Goal: Transaction & Acquisition: Purchase product/service

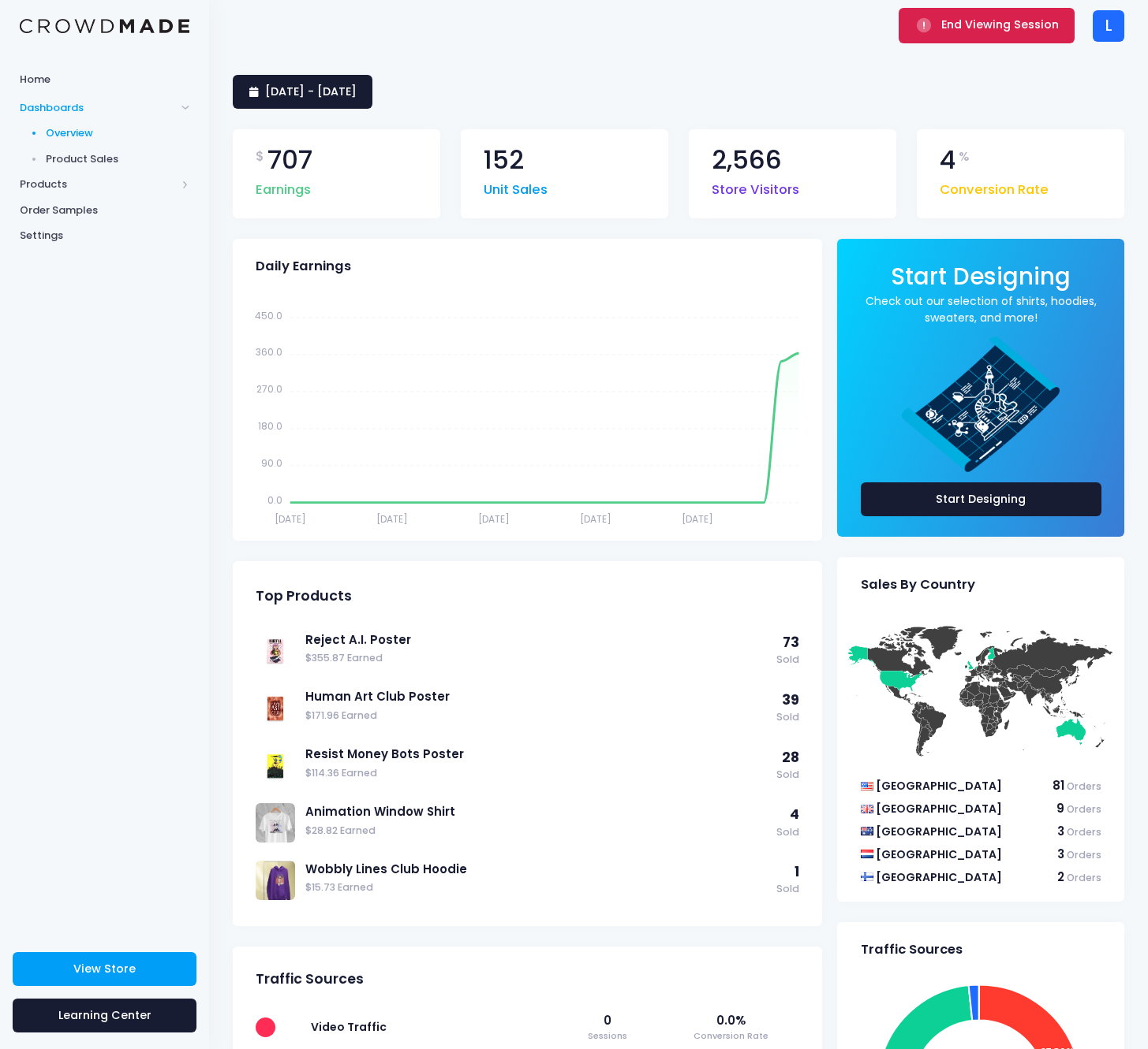
click at [941, 34] on button "End Viewing Session" at bounding box center [986, 25] width 176 height 34
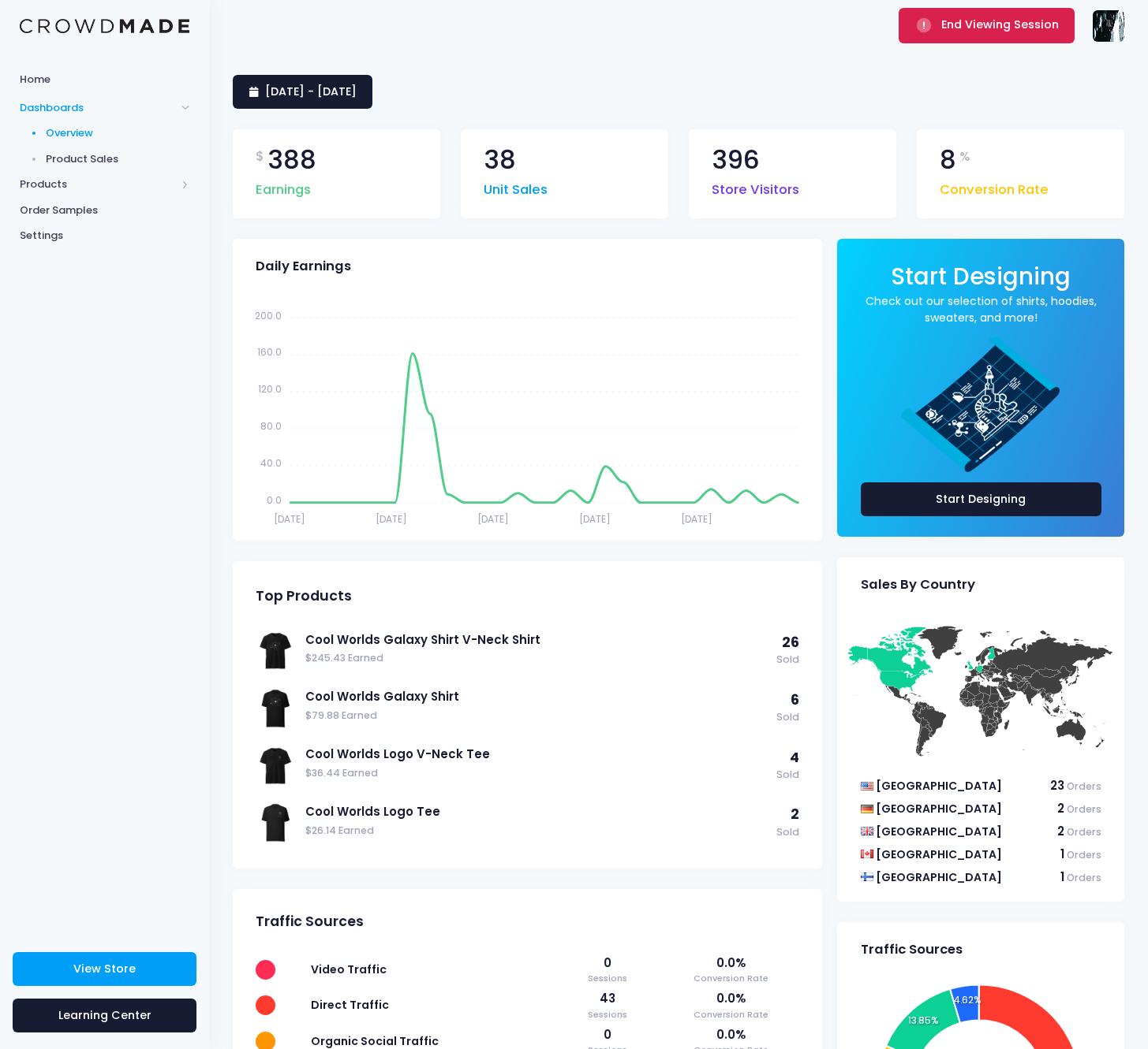
click at [969, 33] on span "End Viewing Session" at bounding box center [999, 24] width 117 height 15
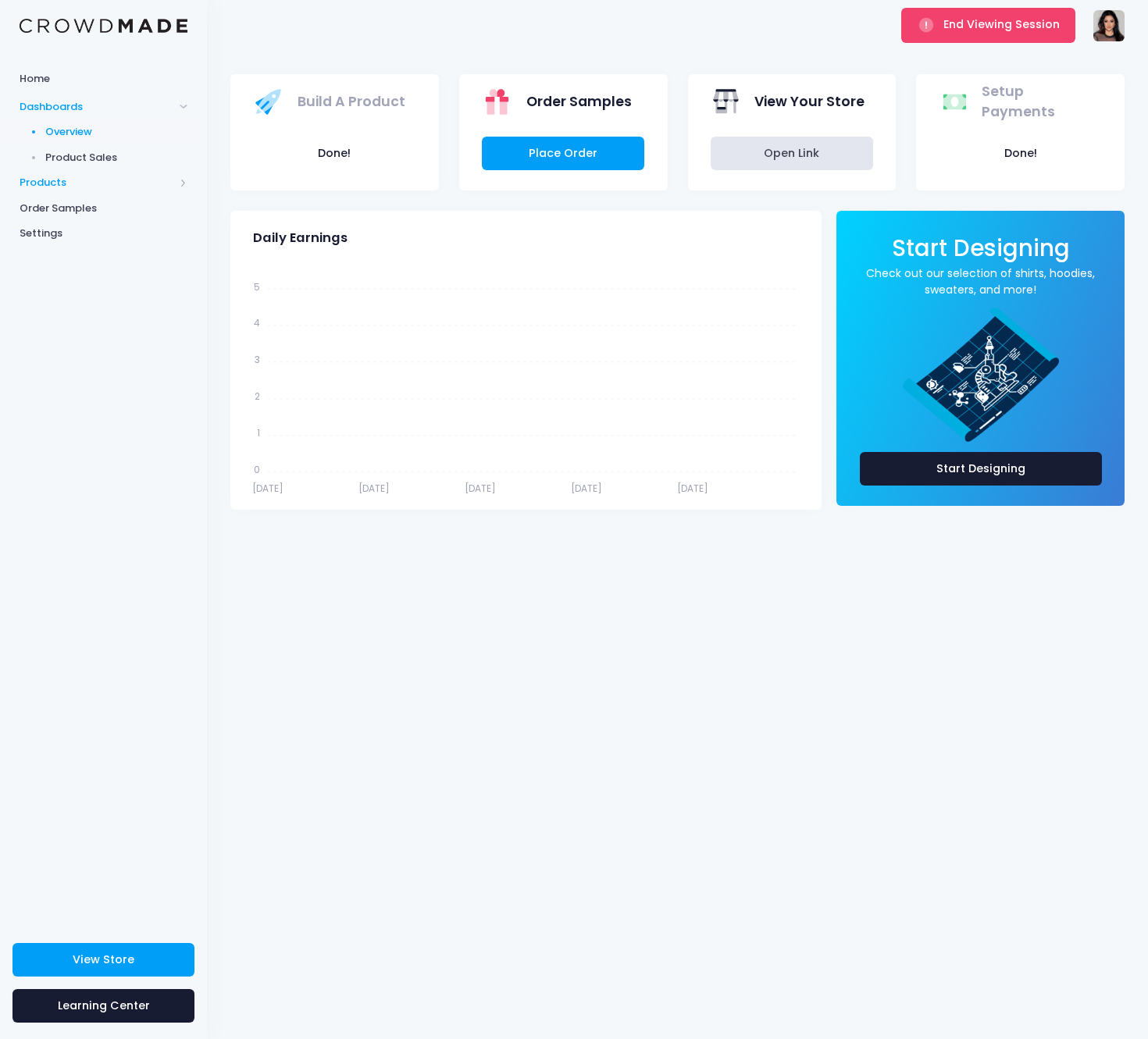
click at [79, 177] on span "Products" at bounding box center [97, 183] width 155 height 15
click at [92, 186] on span "Product Editor" at bounding box center [116, 183] width 143 height 15
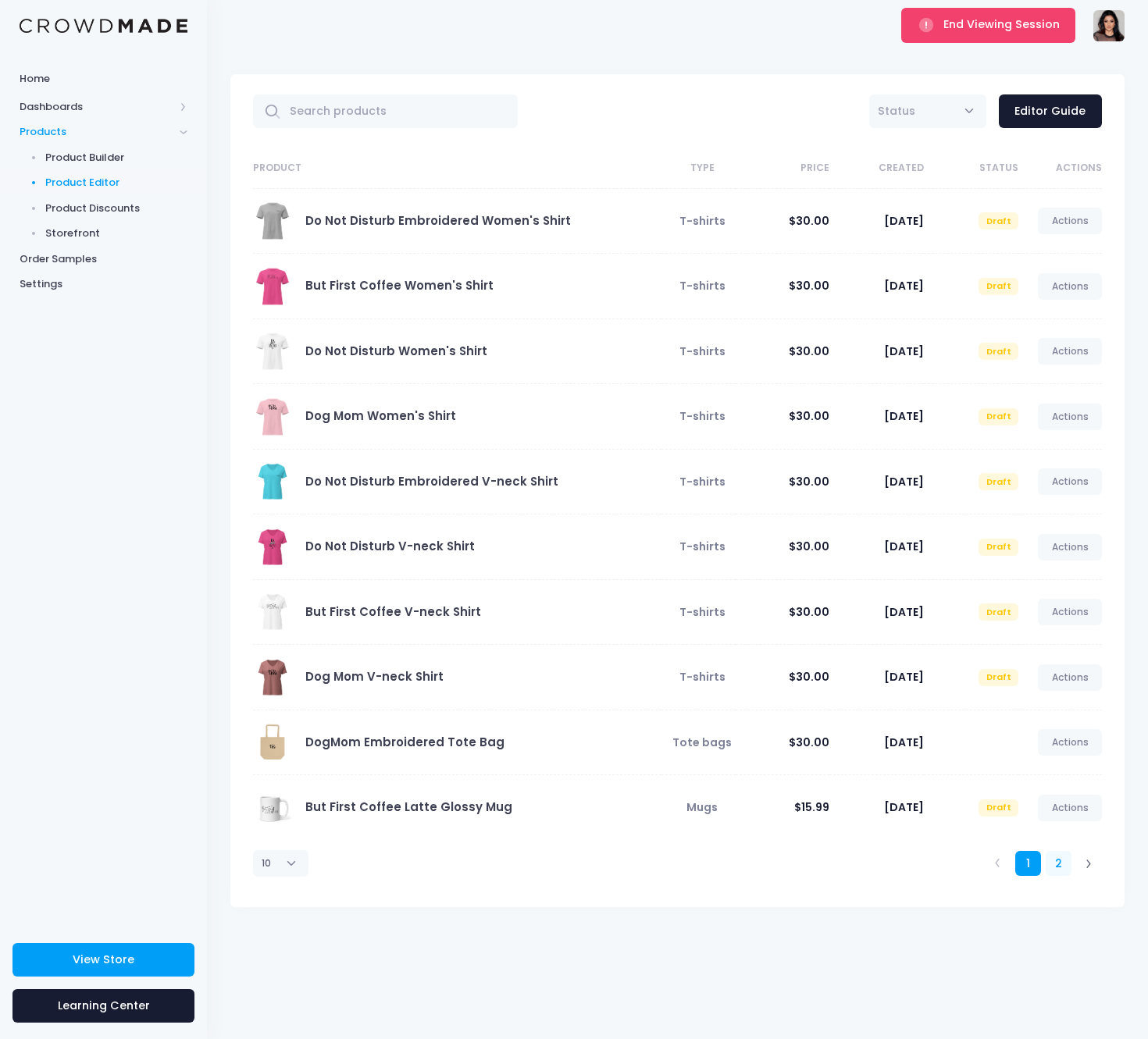
click at [1050, 859] on link "2" at bounding box center [1059, 864] width 25 height 25
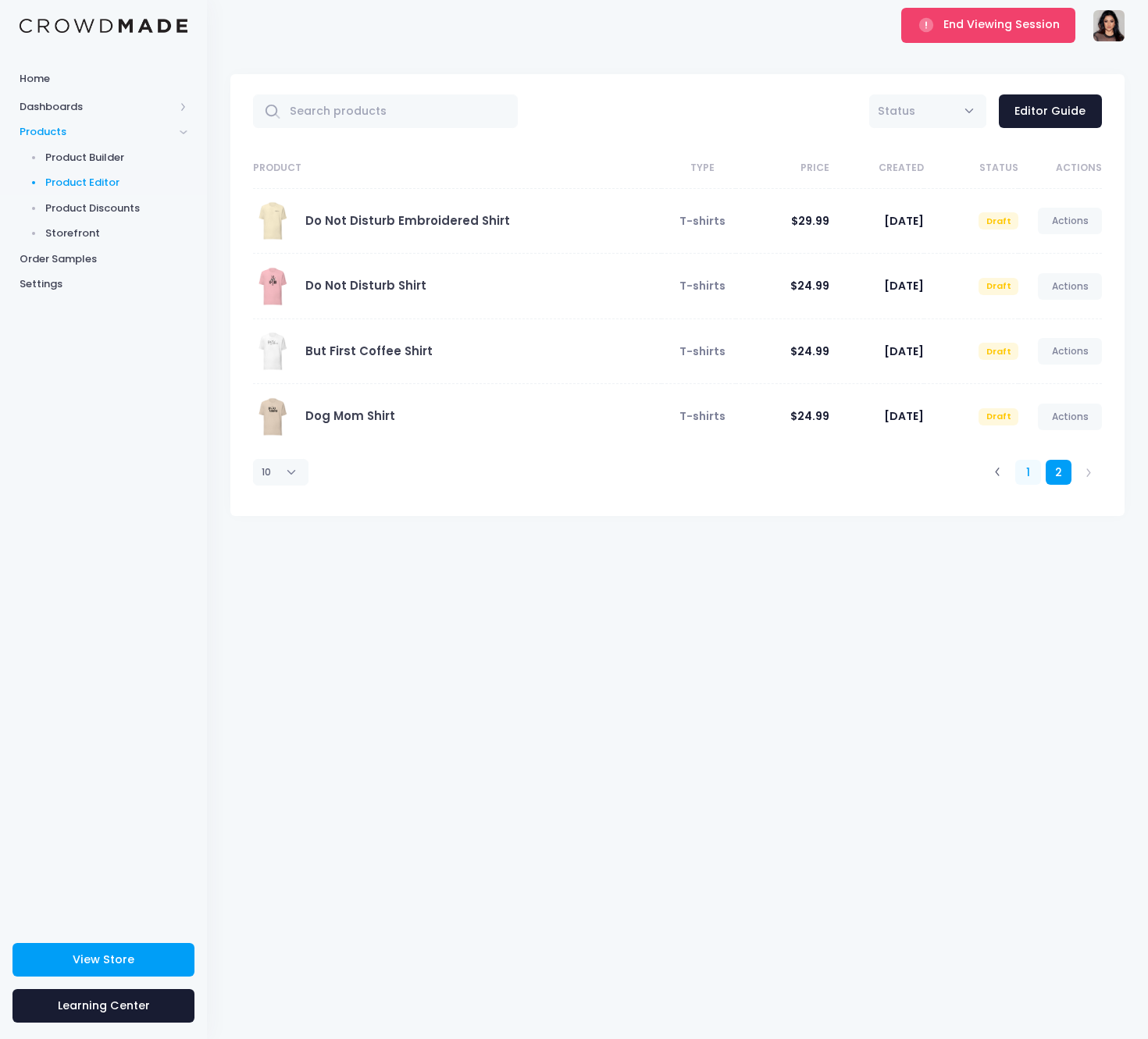
click at [1026, 465] on link "1" at bounding box center [1028, 473] width 25 height 25
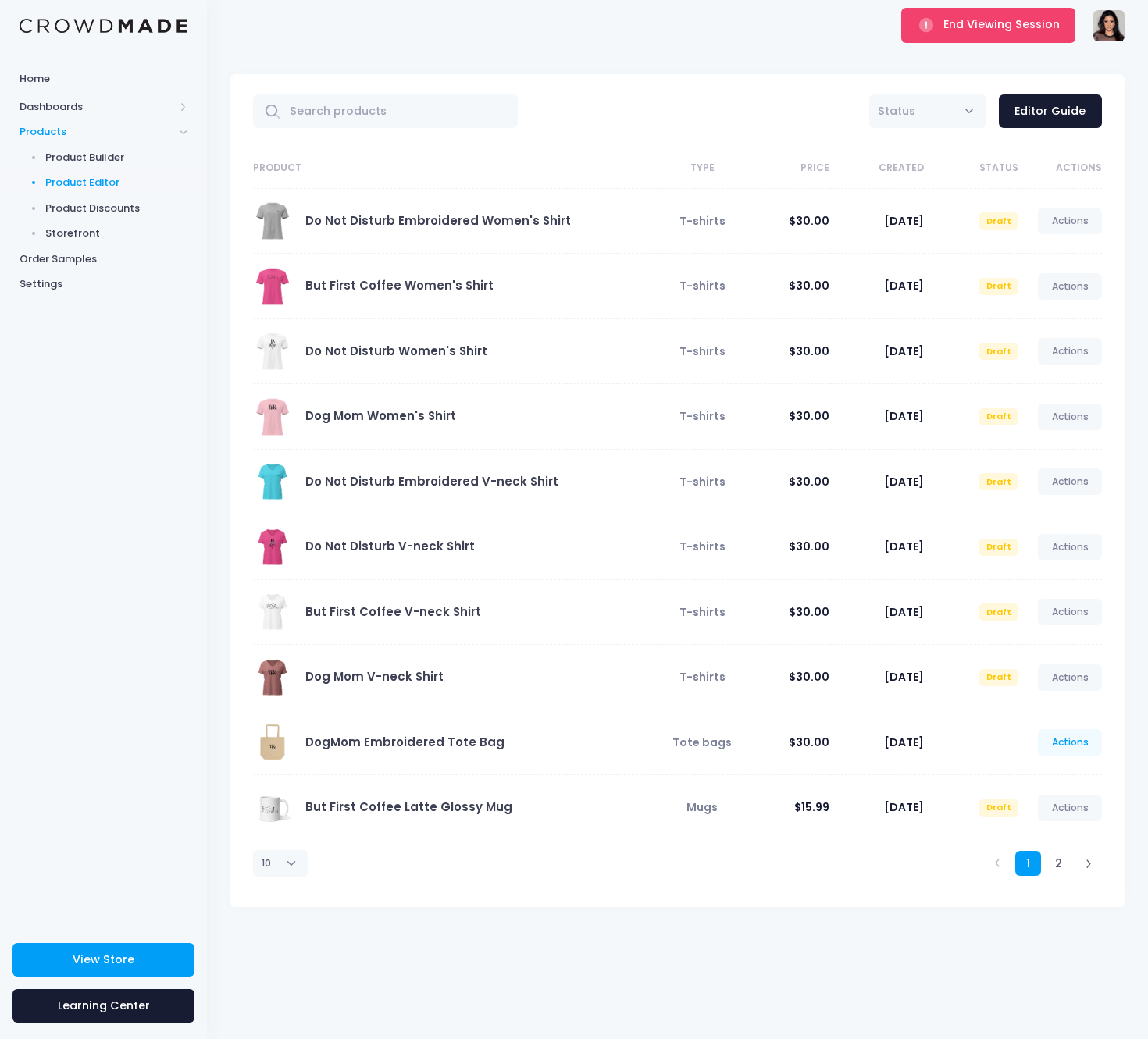
click at [1066, 750] on link "Actions" at bounding box center [1070, 742] width 64 height 26
click at [877, 906] on div "Product Type Price Created Status Actions Do Not Disturb Embroidered Women's Sh…" at bounding box center [677, 528] width 894 height 759
click at [972, 25] on span "End Viewing Session" at bounding box center [1001, 24] width 116 height 15
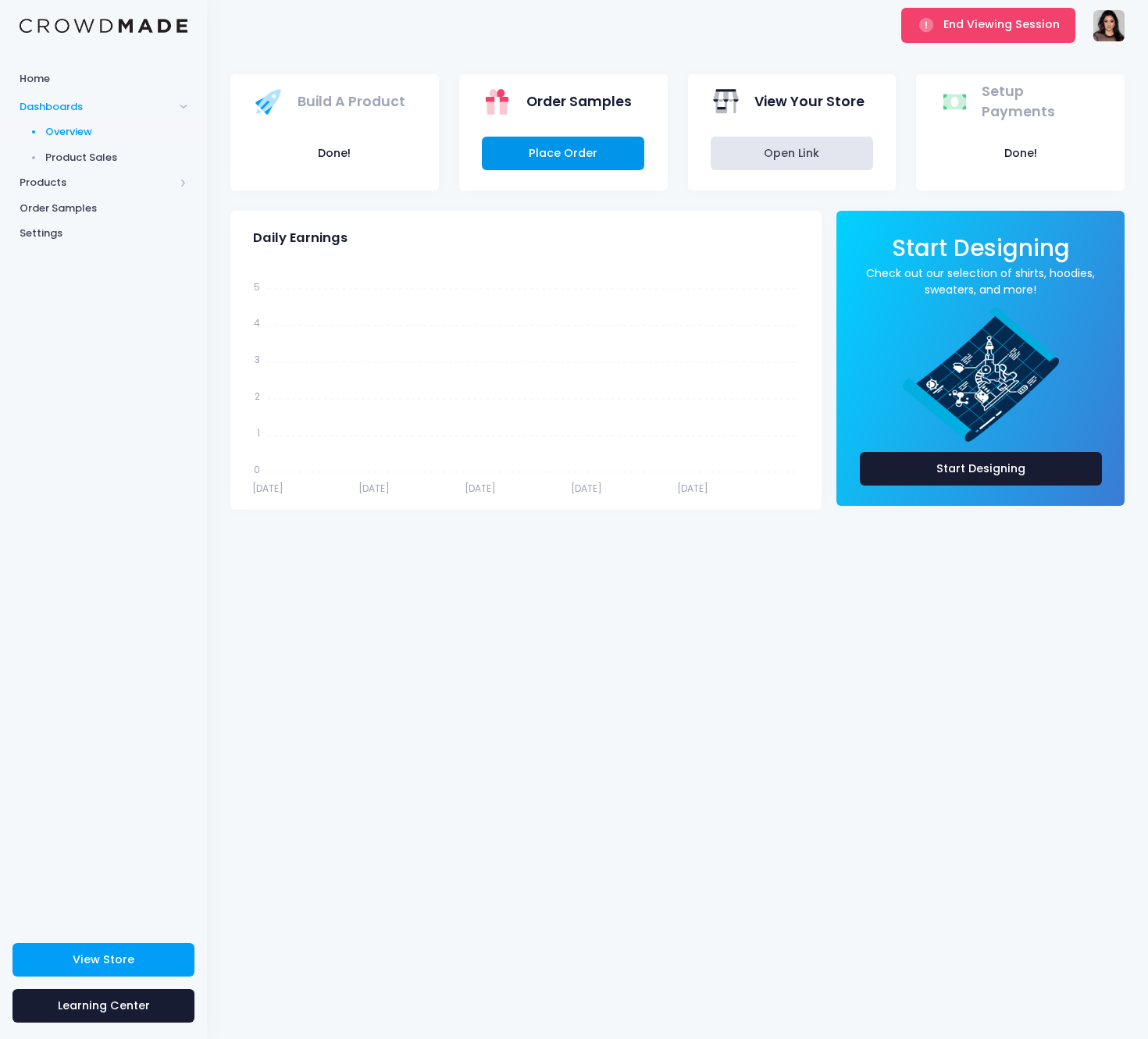
click at [588, 149] on link "Place Order" at bounding box center [563, 154] width 162 height 34
click at [571, 154] on link "Place Order" at bounding box center [563, 154] width 162 height 34
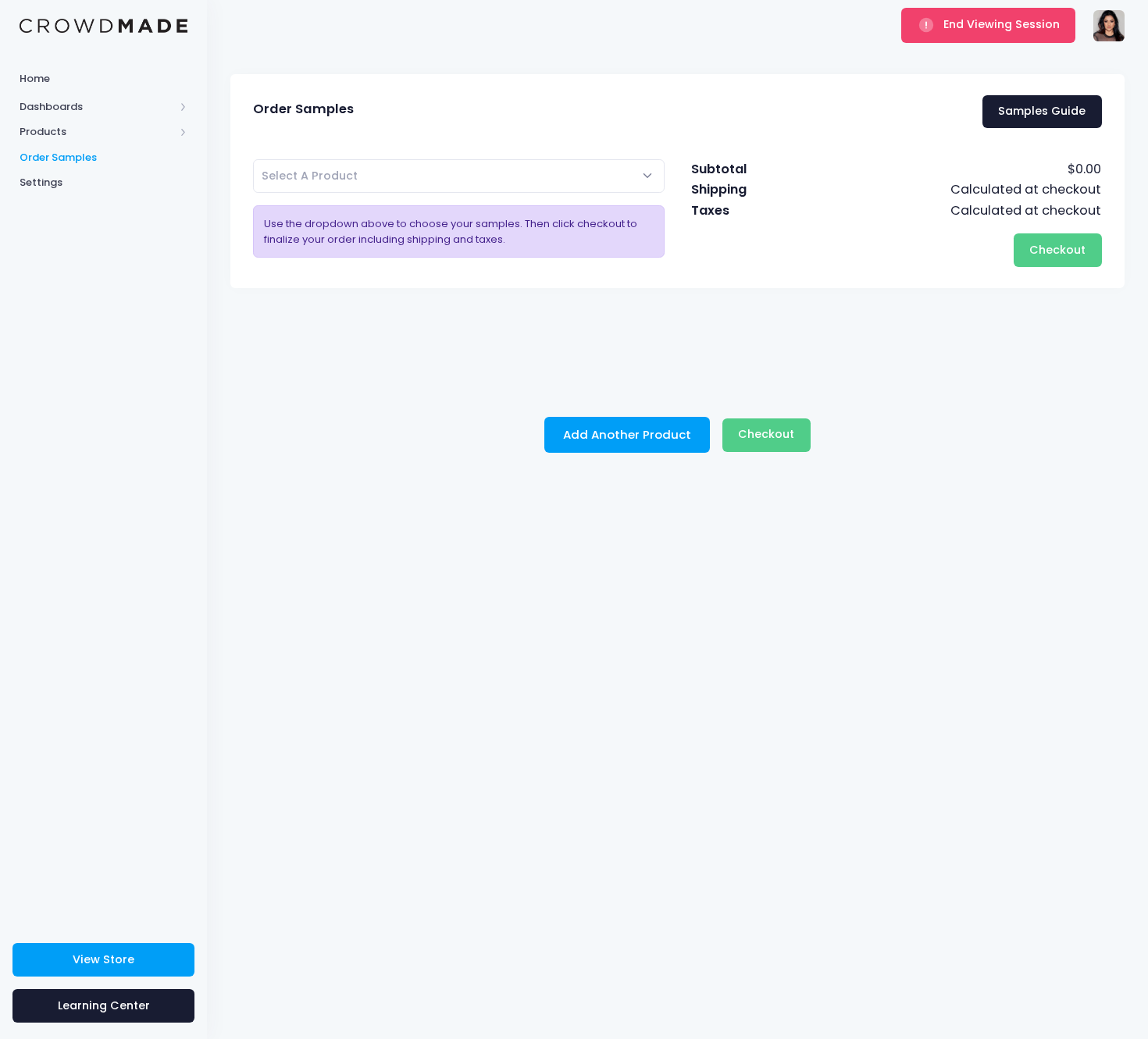
click at [526, 174] on span "Select A Product" at bounding box center [459, 177] width 412 height 34
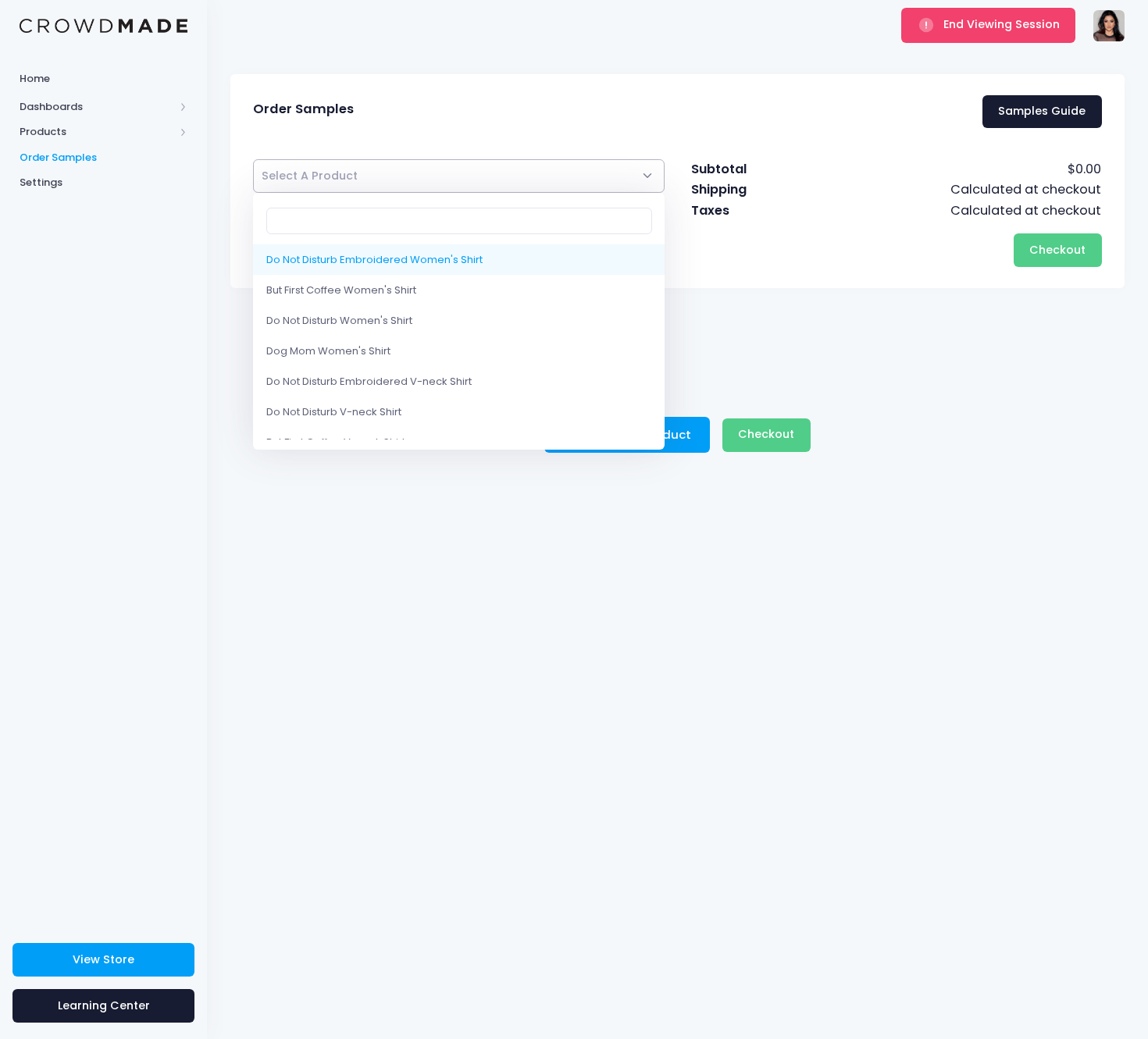
click at [832, 261] on div "Checkout Please wait..." at bounding box center [896, 250] width 412 height 34
click at [476, 175] on span "Select A Product" at bounding box center [459, 177] width 412 height 34
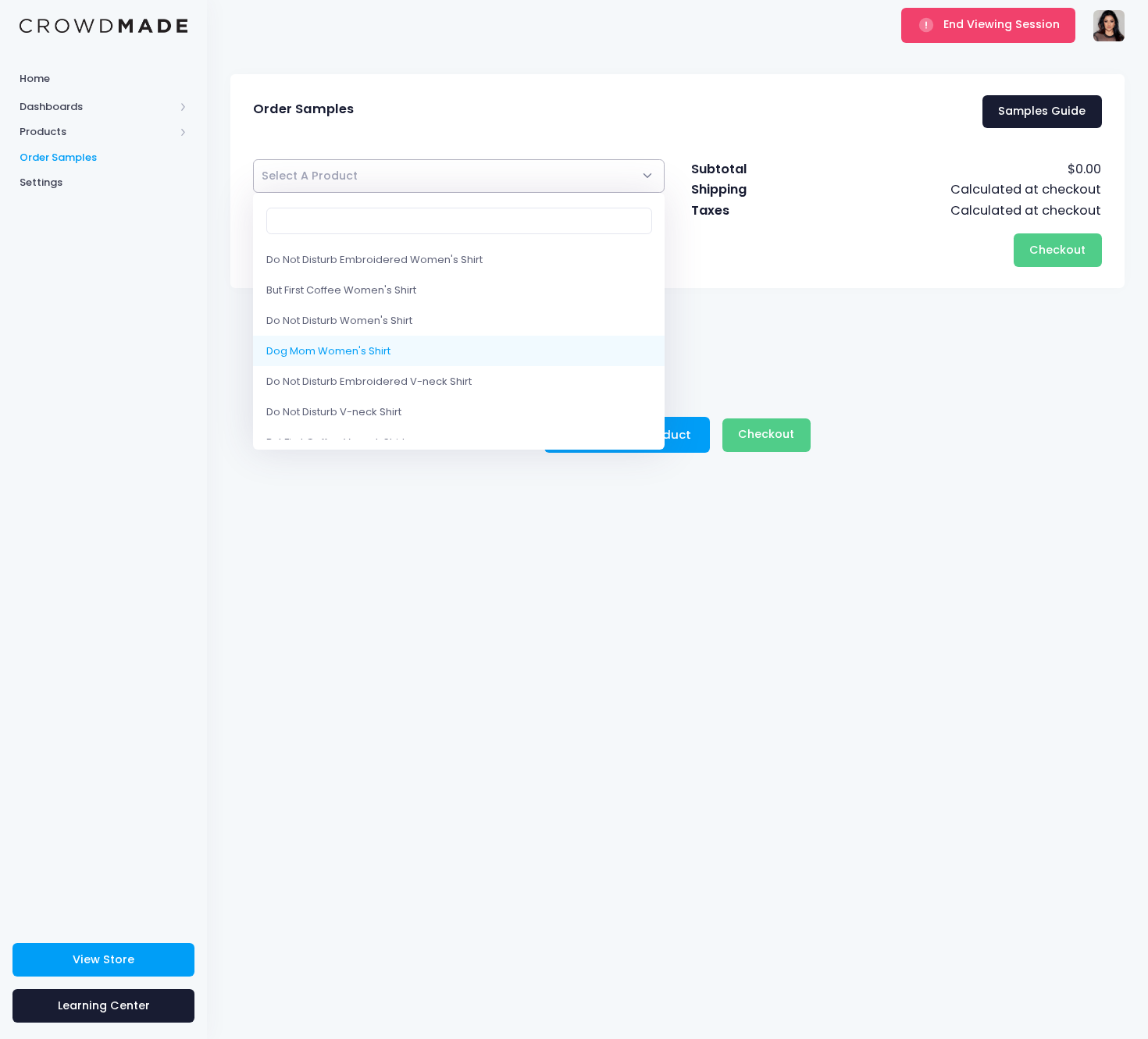
scroll to position [226, 0]
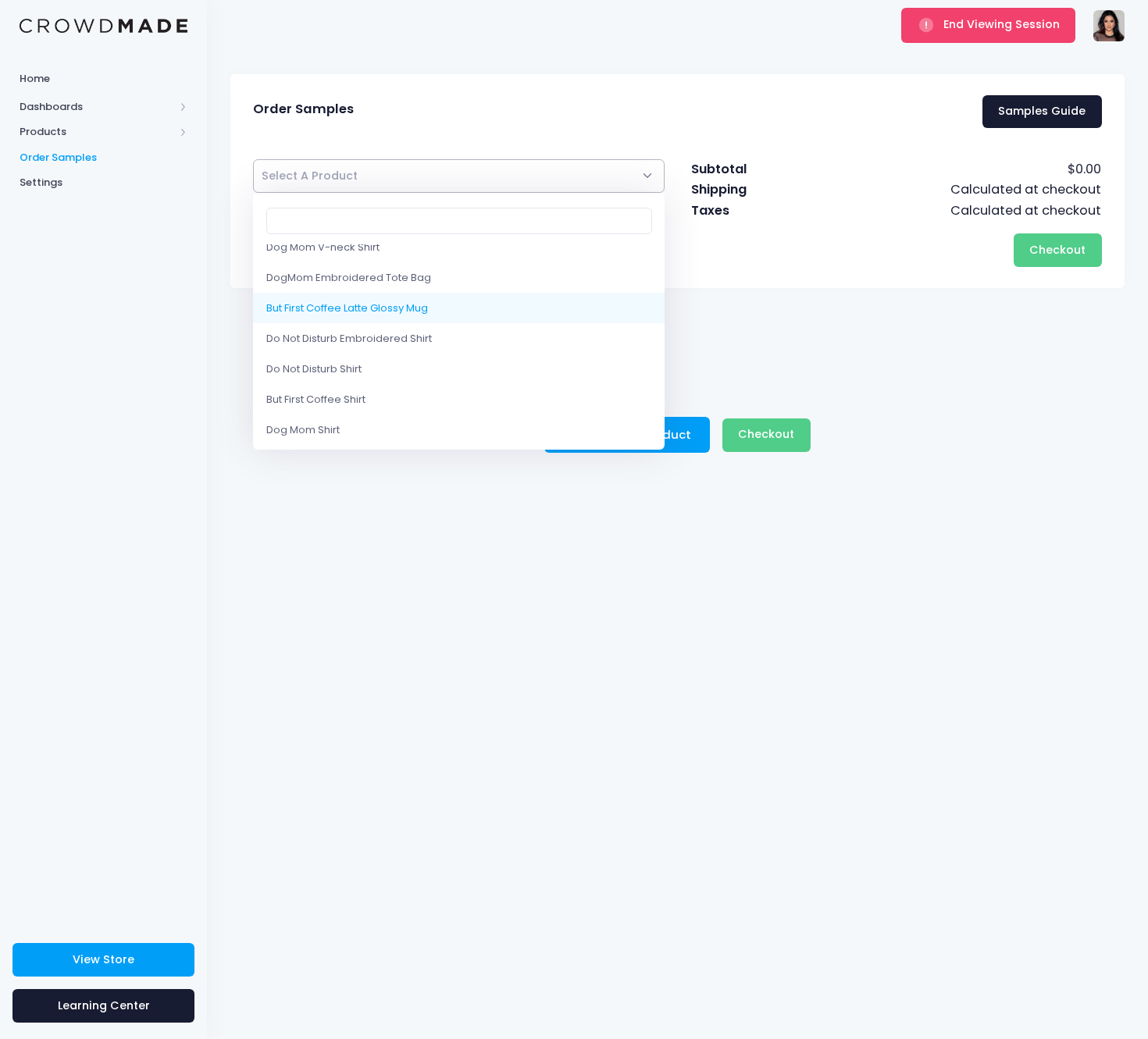
select select "10199620387090"
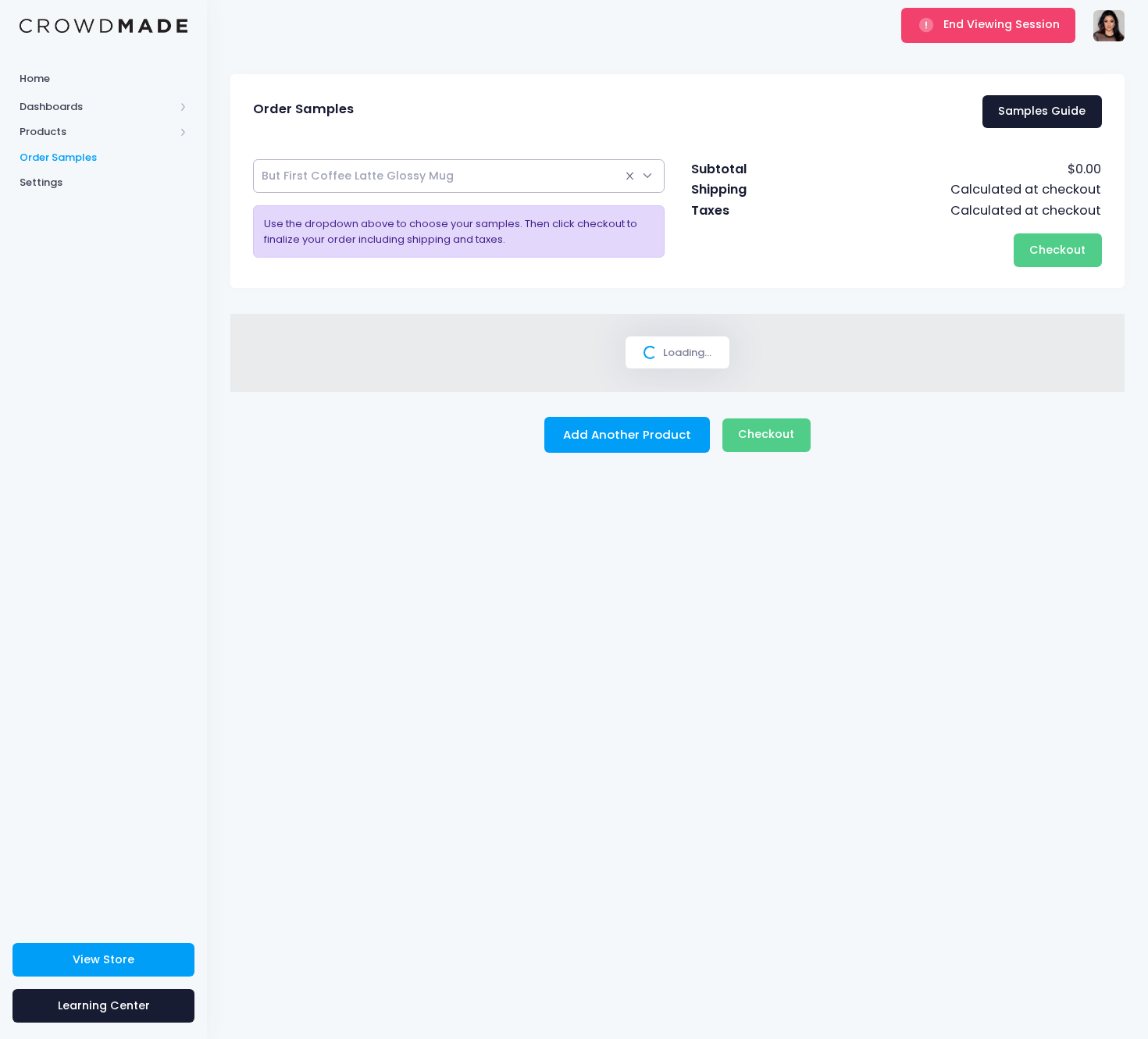
select select
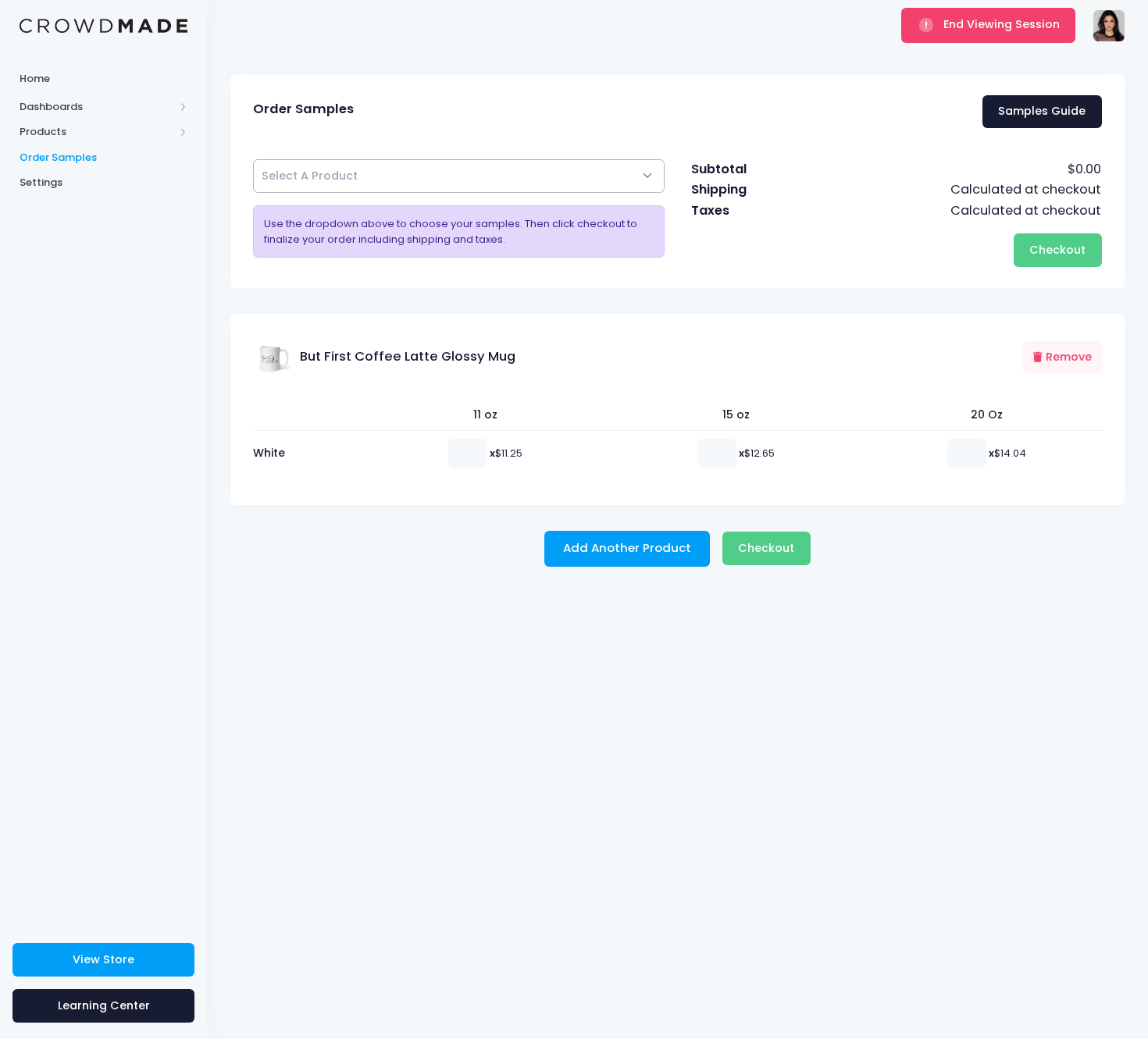
click at [441, 180] on span "Select A Product" at bounding box center [459, 177] width 412 height 34
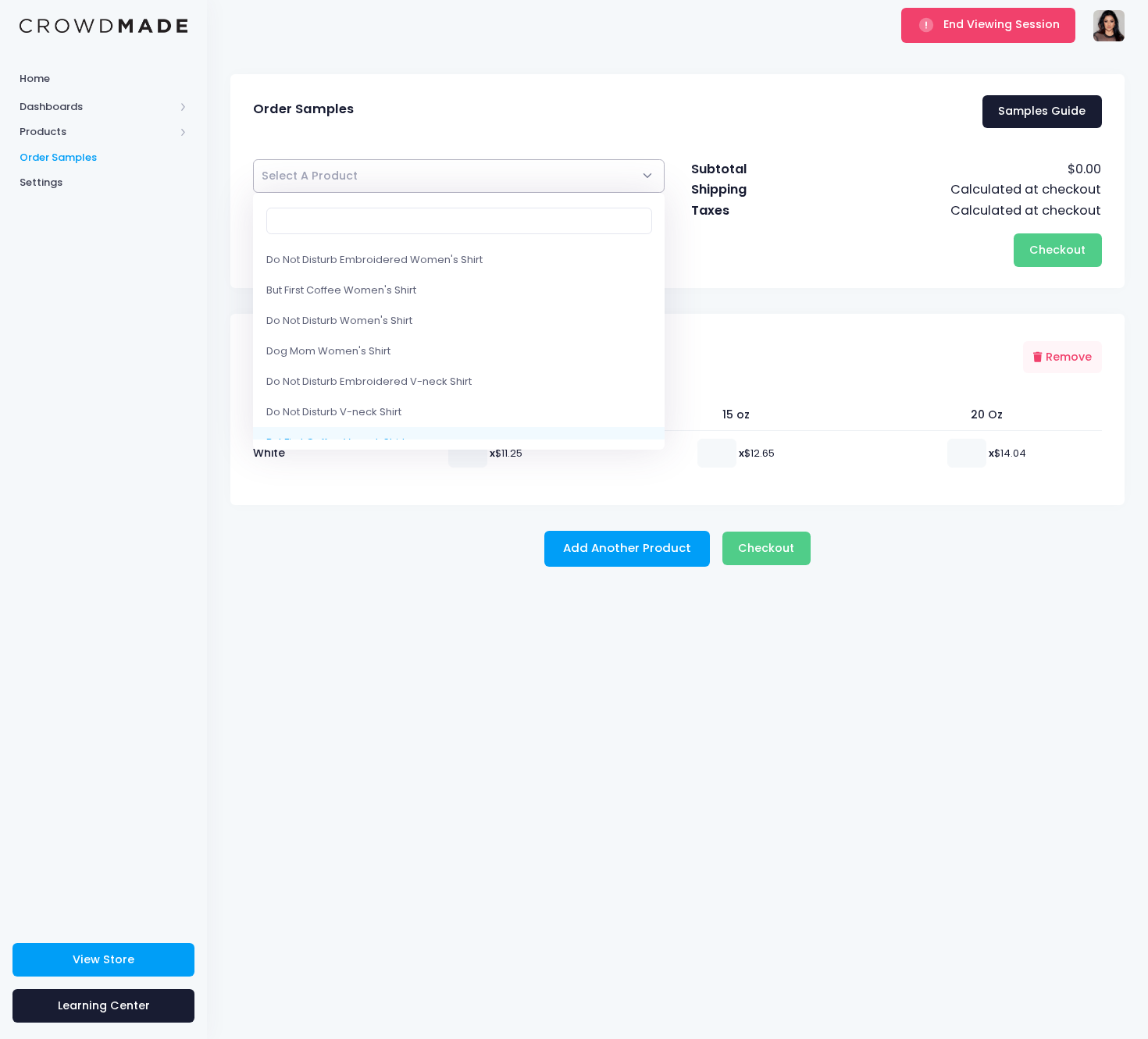
click at [385, 545] on div "Add Another Product Checkout Please wait..." at bounding box center [678, 549] width 910 height 36
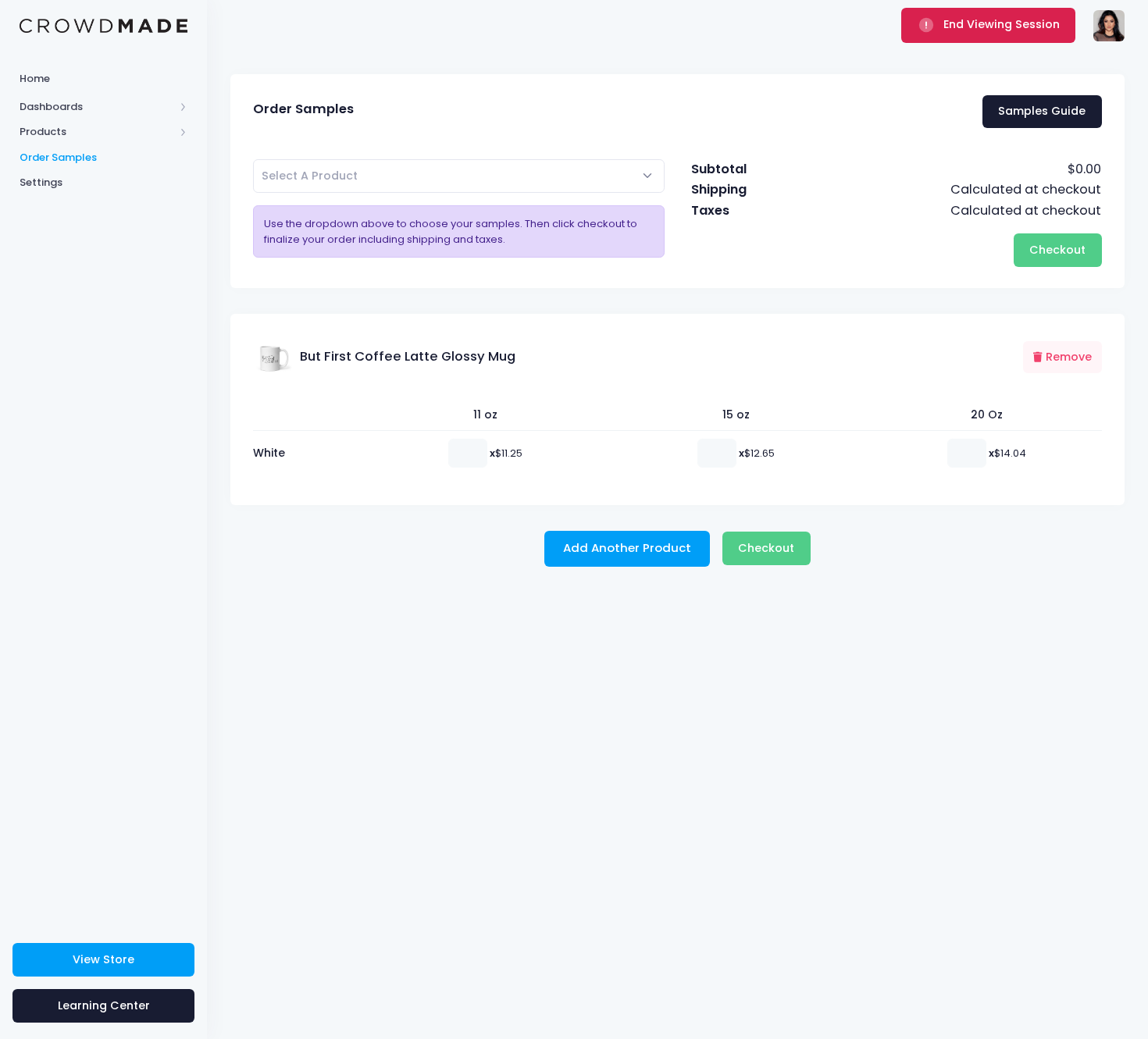
click at [939, 25] on span "submit" at bounding box center [928, 24] width 21 height 15
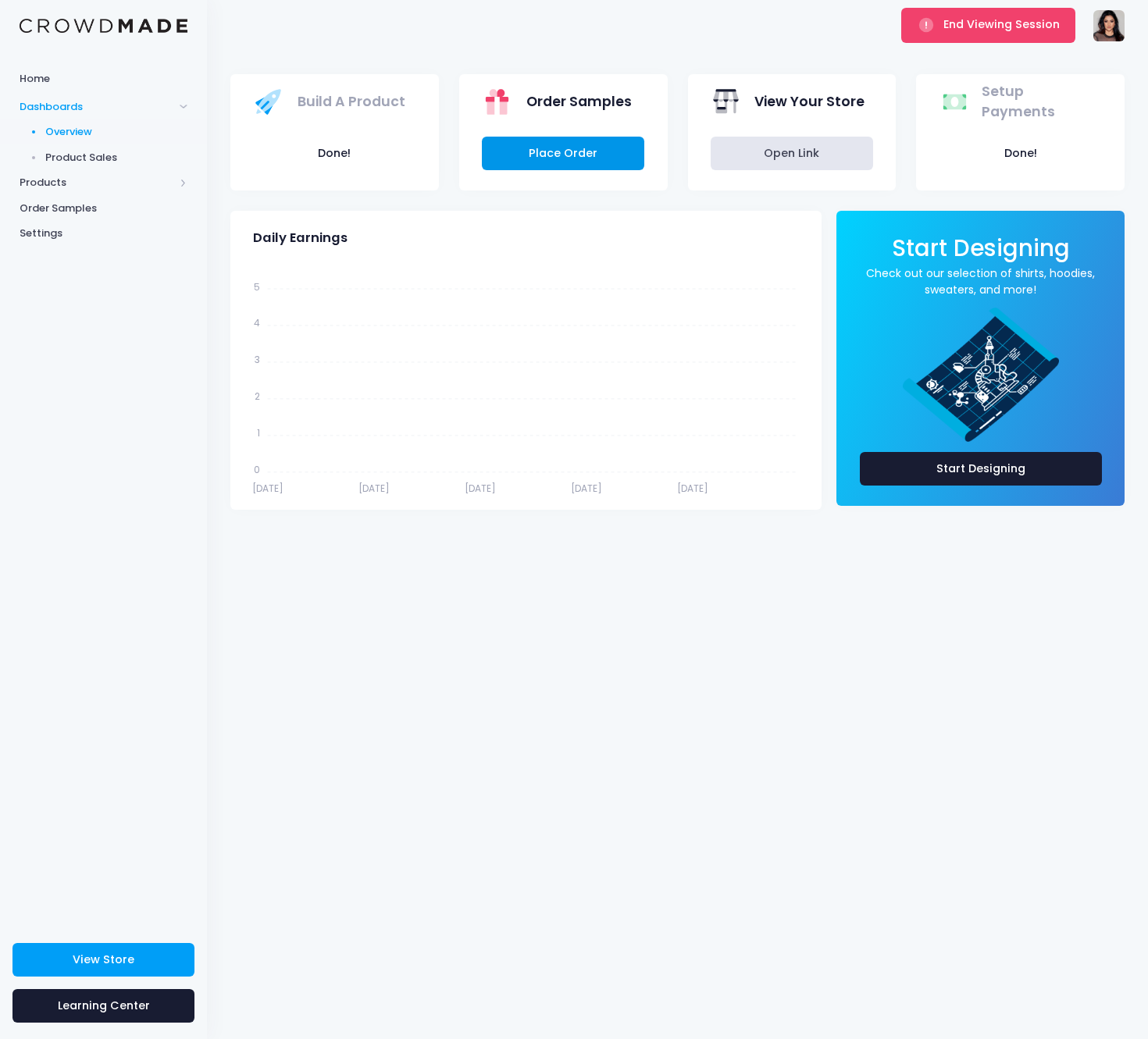
click at [569, 146] on link "Place Order" at bounding box center [563, 154] width 162 height 34
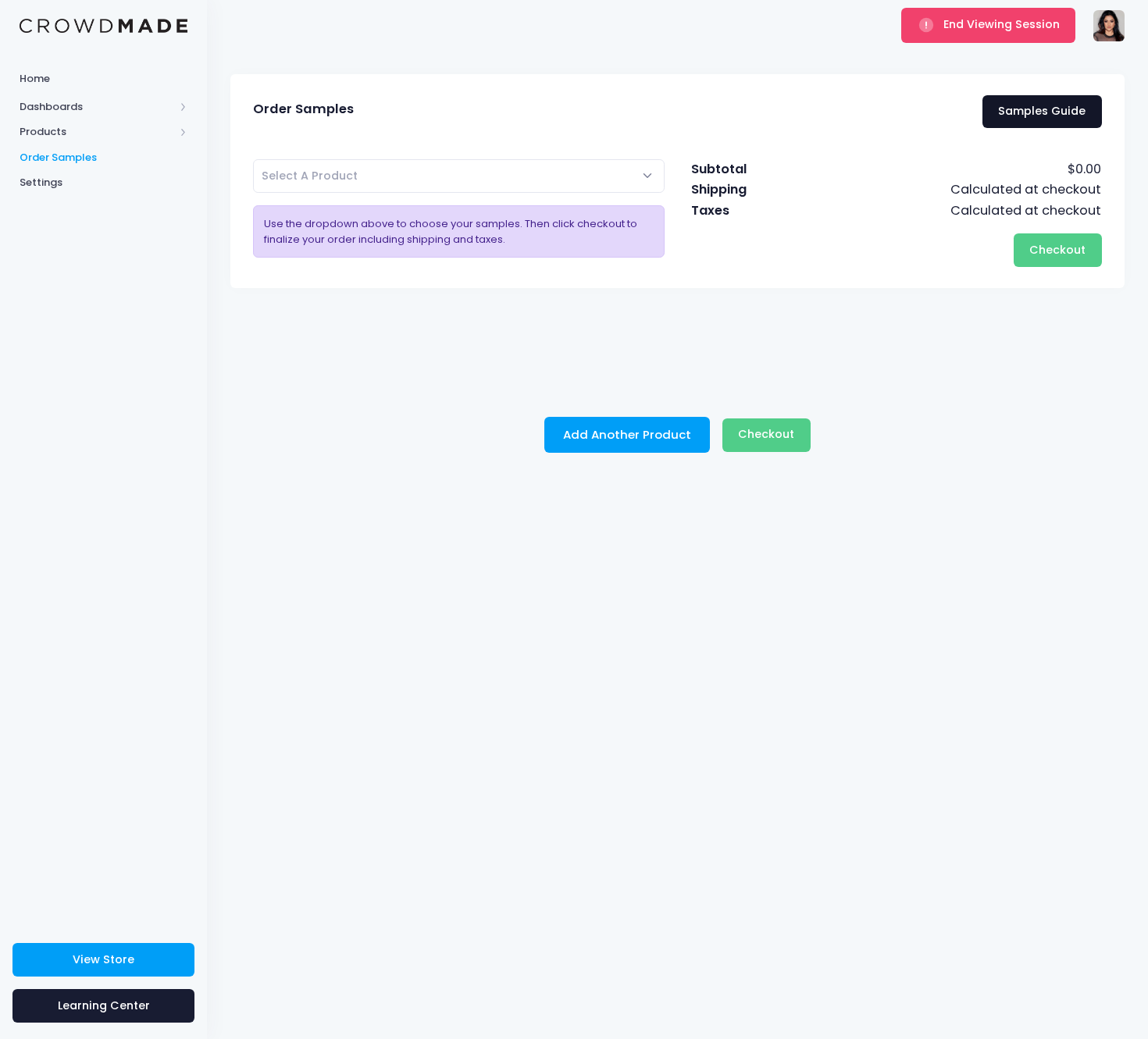
click at [1015, 113] on link "Samples Guide" at bounding box center [1042, 112] width 120 height 34
click at [1025, 29] on span "End Viewing Session" at bounding box center [1001, 24] width 116 height 15
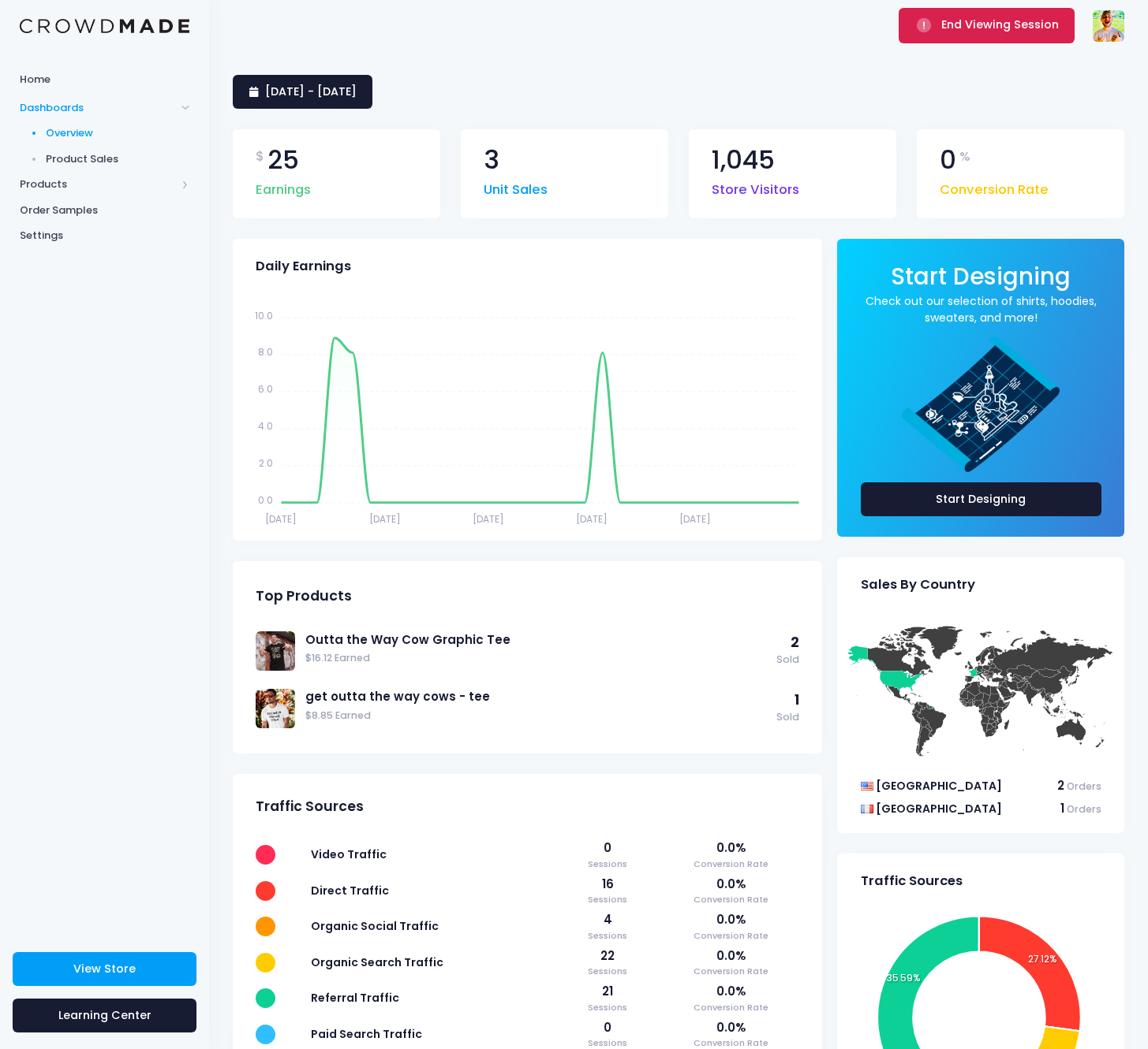
click at [980, 30] on span "End Viewing Session" at bounding box center [999, 24] width 117 height 15
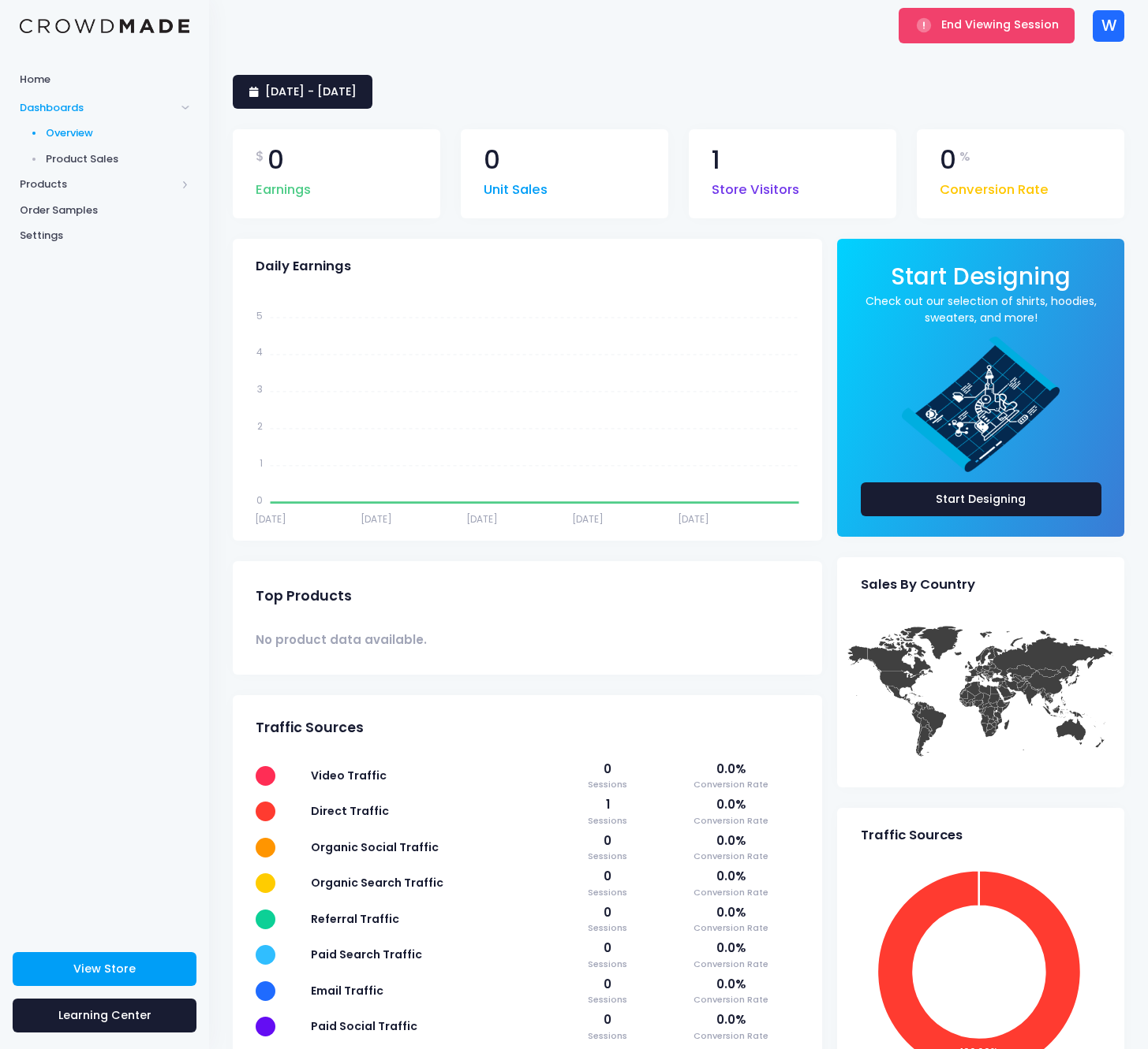
click at [1108, 26] on div "W" at bounding box center [1108, 26] width 32 height 32
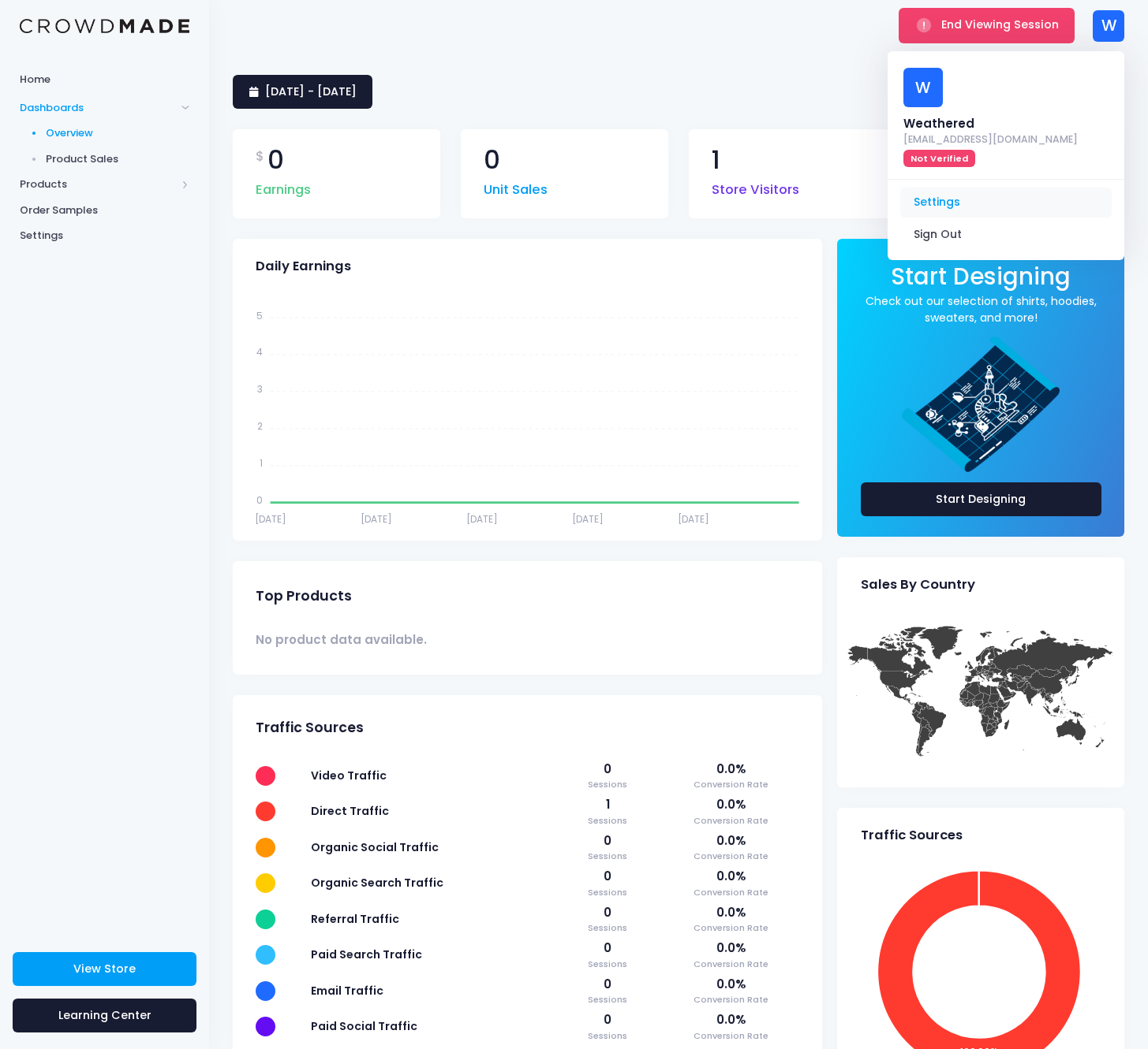
click at [1004, 188] on link "Settings" at bounding box center [1006, 202] width 212 height 30
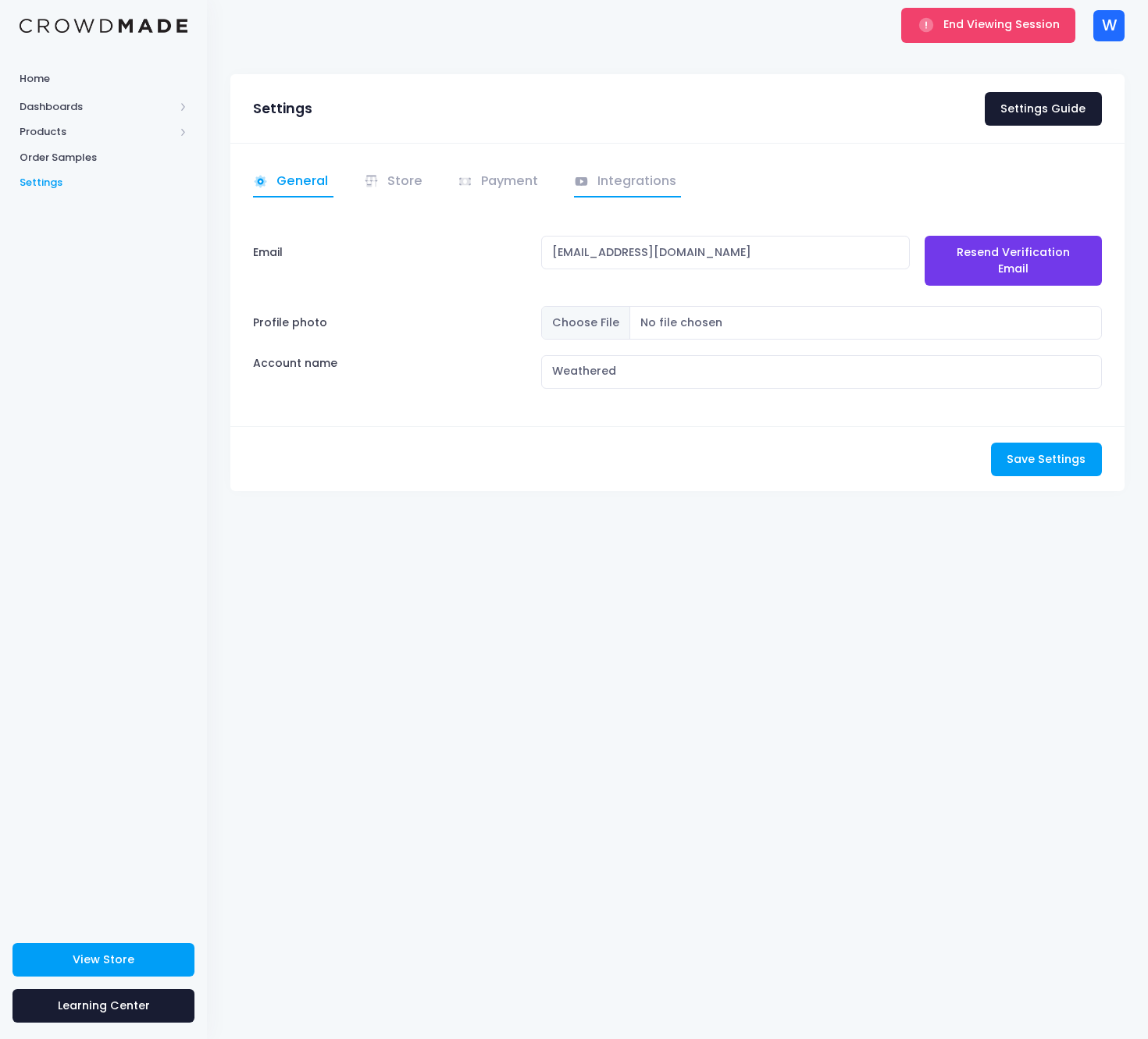
click at [629, 174] on link "Integrations" at bounding box center [627, 183] width 108 height 31
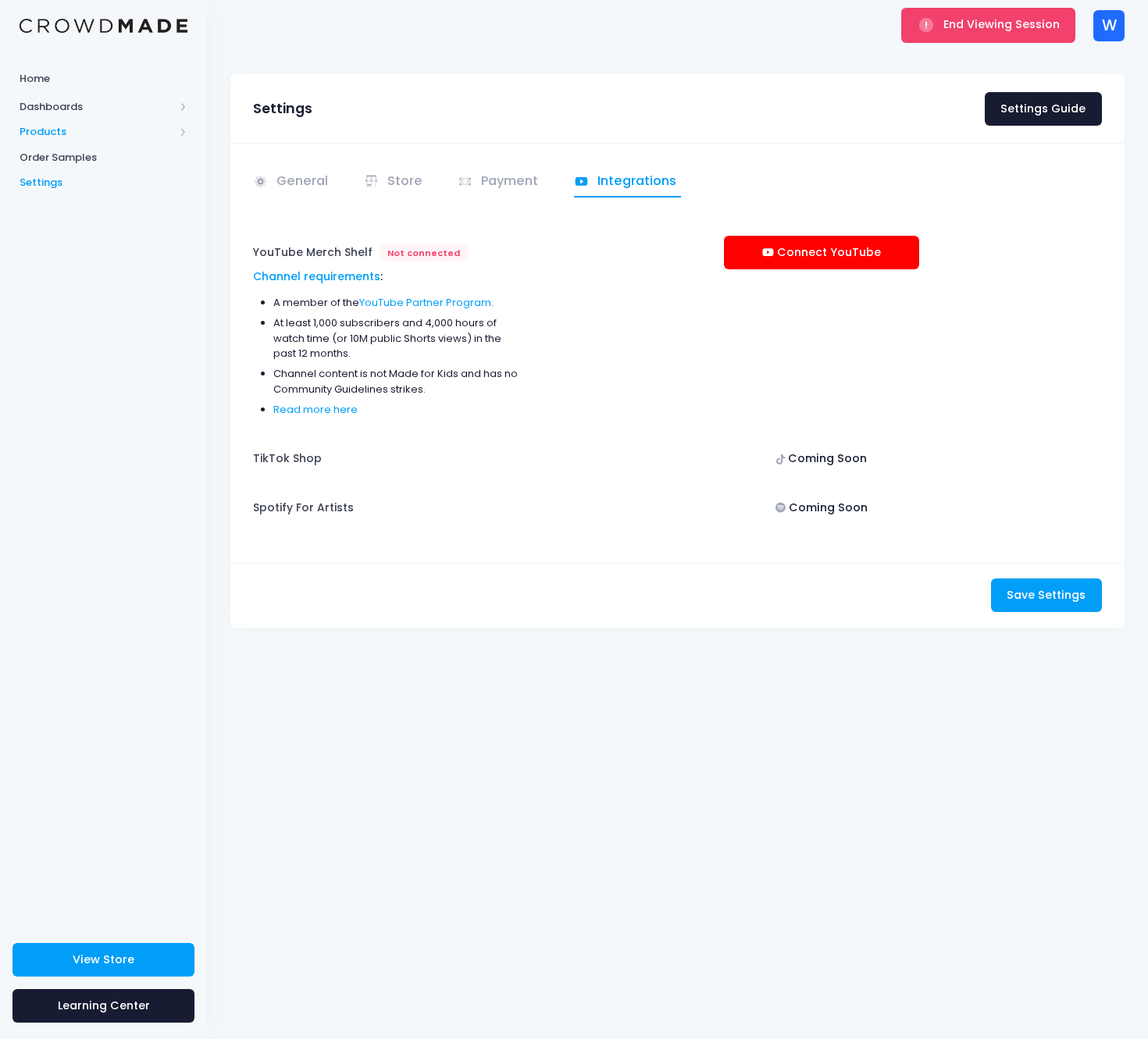
click at [17, 127] on span "Products" at bounding box center [104, 132] width 207 height 25
click at [80, 175] on span "Product Editor" at bounding box center [116, 183] width 143 height 15
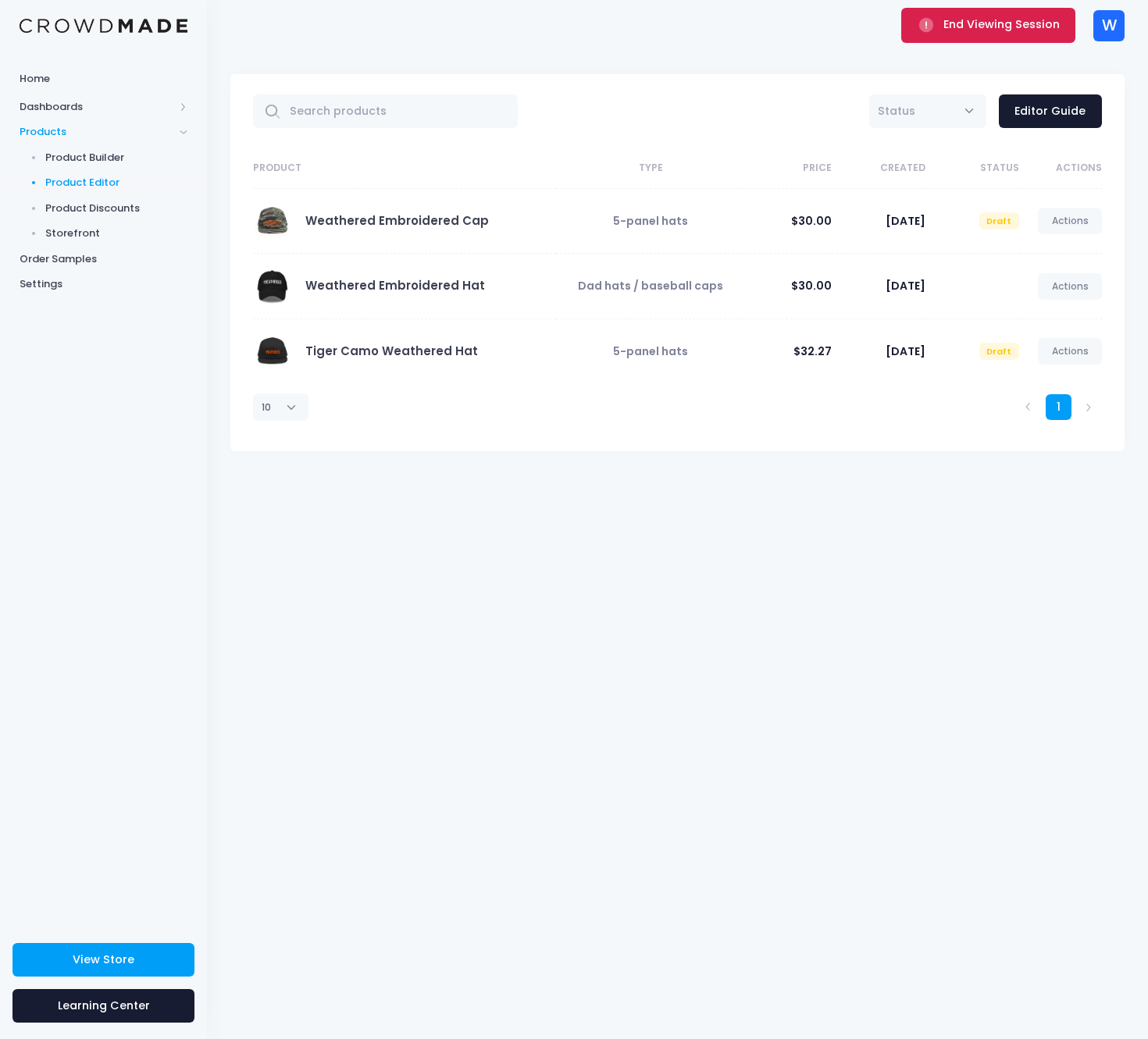
click at [1022, 20] on span "End Viewing Session" at bounding box center [1001, 24] width 116 height 15
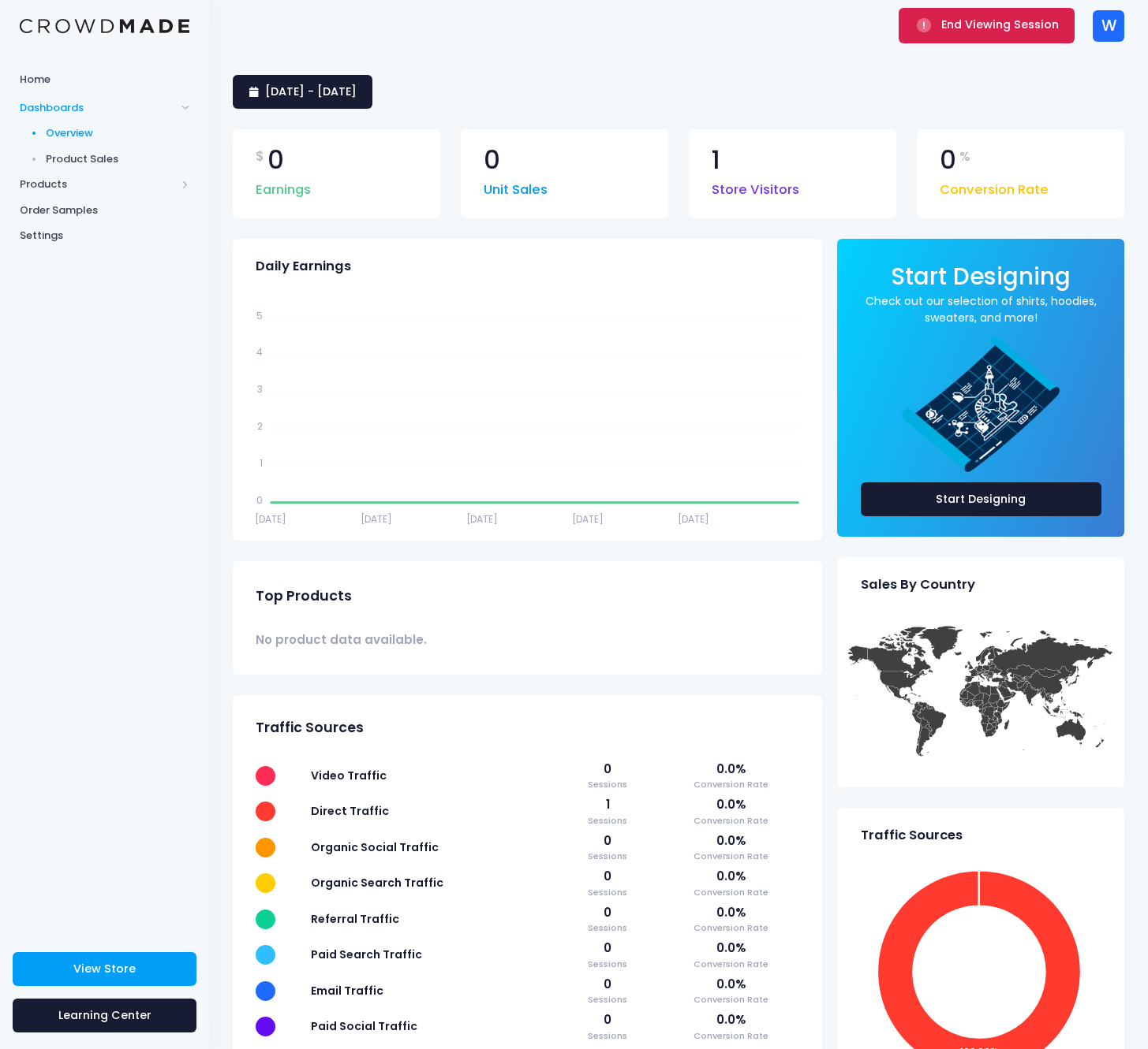
click at [1017, 25] on span "End Viewing Session" at bounding box center [999, 24] width 117 height 15
